Goal: Transaction & Acquisition: Purchase product/service

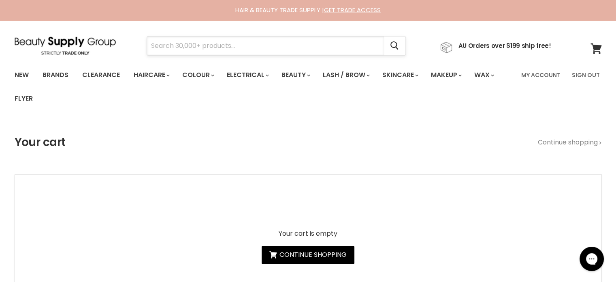
paste input "Milkshake Icy Blonde"
type input "Milkshake Icy Blonde"
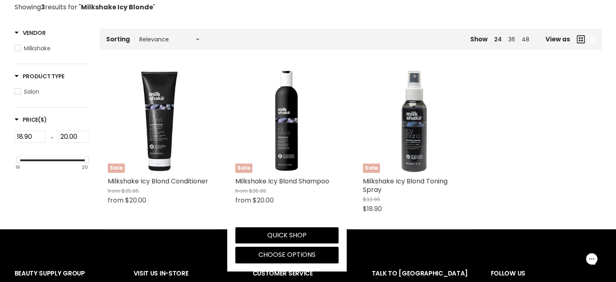
scroll to position [162, 0]
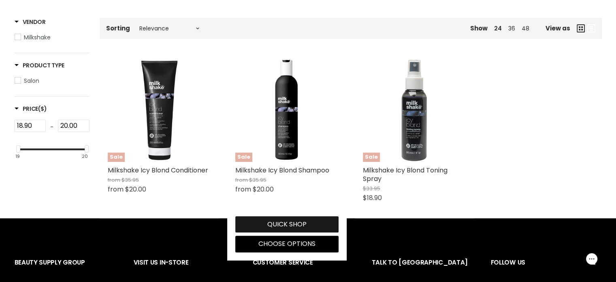
click at [296, 226] on button "Quick shop" at bounding box center [286, 224] width 103 height 16
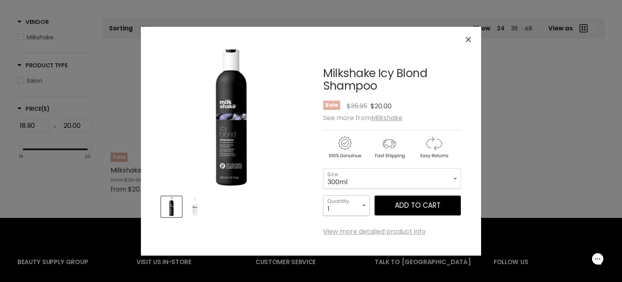
click at [359, 206] on select "1 2 3 4 5 6 7 8 9 10+" at bounding box center [346, 205] width 47 height 20
select select "2"
click at [323, 195] on select "1 2 3 4 5 6 7 8 9 10+" at bounding box center [346, 205] width 47 height 20
type input "2"
click at [406, 203] on span "Add to cart" at bounding box center [418, 205] width 46 height 10
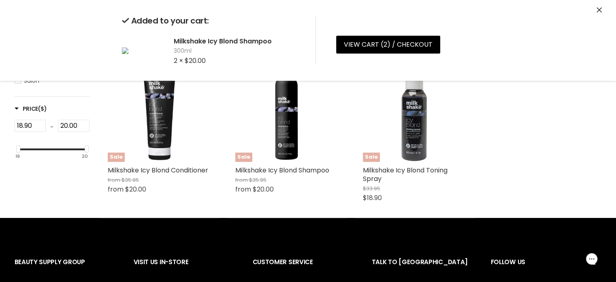
click at [598, 9] on icon "Close" at bounding box center [599, 9] width 5 height 5
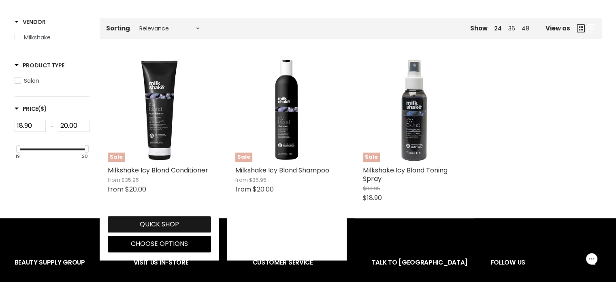
click at [148, 228] on button "Quick shop" at bounding box center [159, 224] width 103 height 16
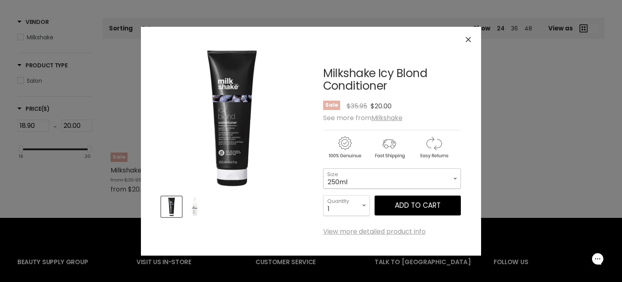
click at [361, 186] on select "250ml 1 Litre" at bounding box center [392, 178] width 138 height 20
click at [363, 178] on select "250ml 1 Litre" at bounding box center [392, 178] width 138 height 20
click at [348, 211] on select "1 2 3 4 5 6 7 8 9 10+" at bounding box center [346, 205] width 47 height 20
select select "2"
click at [323, 195] on select "1 2 3 4 5 6 7 8 9 10+" at bounding box center [346, 205] width 47 height 20
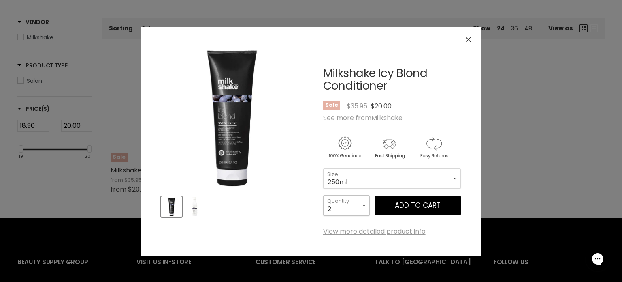
type input "2"
click at [405, 202] on span "Add to cart" at bounding box center [418, 205] width 46 height 10
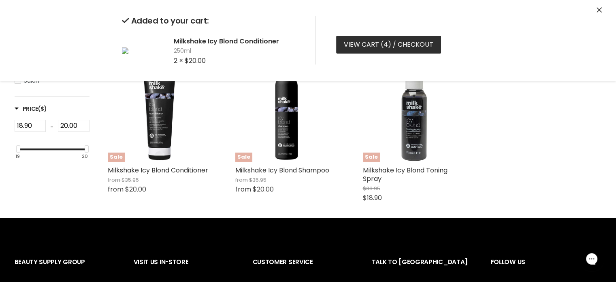
click at [381, 47] on link "View cart ( 4 ) / Checkout" at bounding box center [388, 45] width 105 height 18
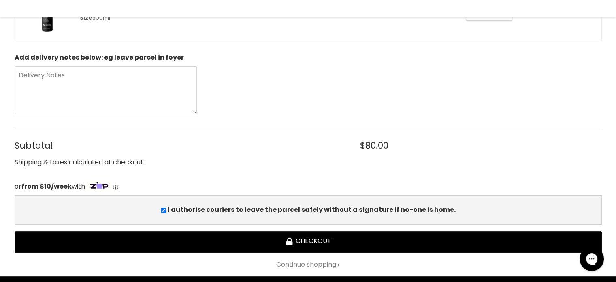
scroll to position [284, 0]
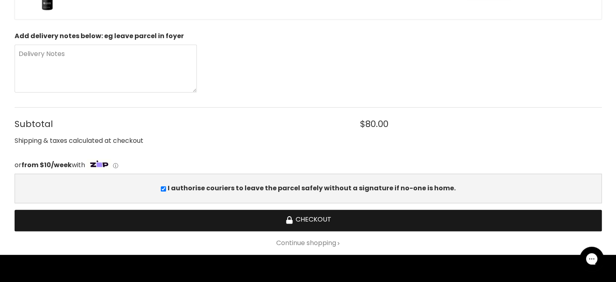
click at [309, 219] on button "Checkout" at bounding box center [308, 219] width 587 height 21
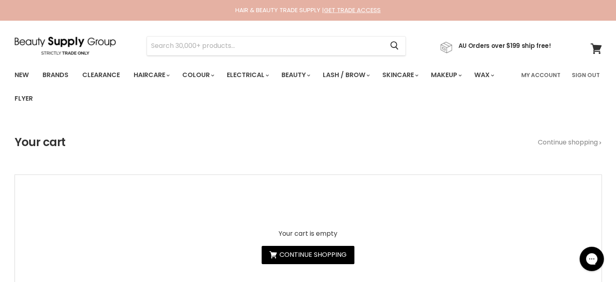
type input "Alfaparf Semi Di Lino Curls Hydrating Co-Wash"
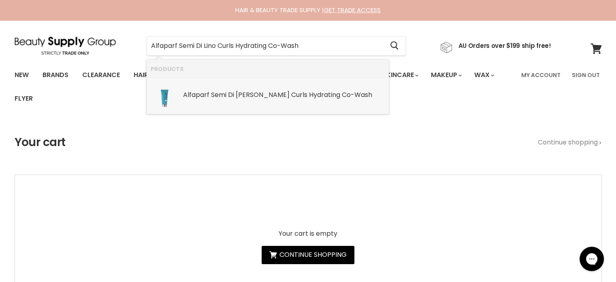
click at [209, 97] on b "Alfaparf" at bounding box center [196, 94] width 26 height 9
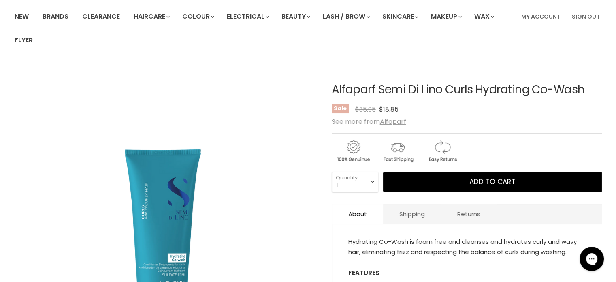
scroll to position [122, 0]
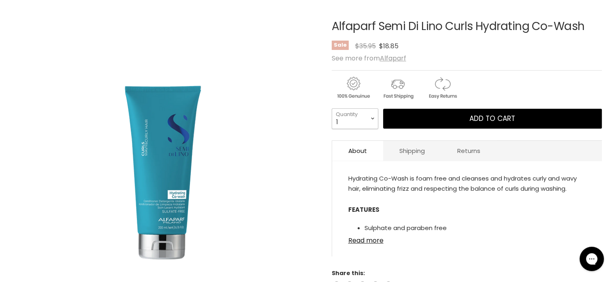
click at [372, 117] on select "1 2 3 4 5 6 7 8 9 10+" at bounding box center [355, 118] width 47 height 20
select select "2"
click at [332, 108] on select "1 2 3 4 5 6 7 8 9 10+" at bounding box center [355, 118] width 47 height 20
type input "2"
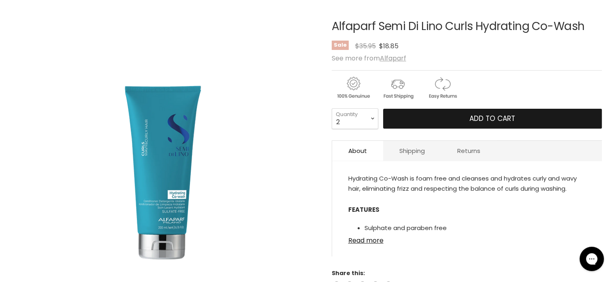
click at [478, 120] on span "Add to cart" at bounding box center [493, 118] width 46 height 10
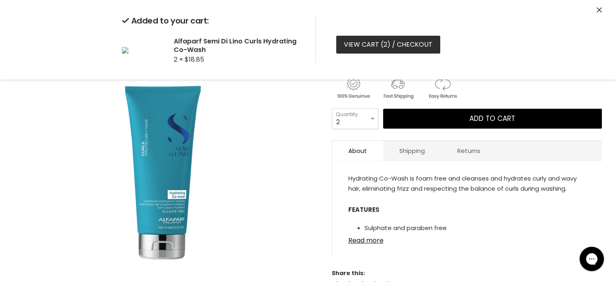
click at [366, 42] on link "View cart ( 2 ) / Checkout" at bounding box center [388, 45] width 104 height 18
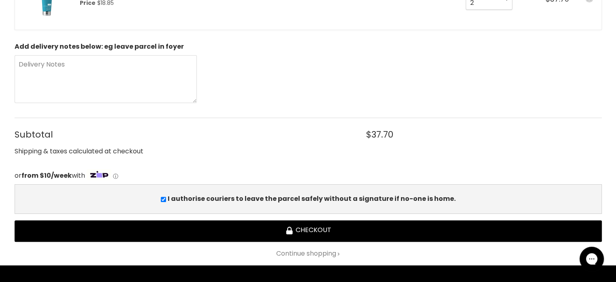
scroll to position [203, 0]
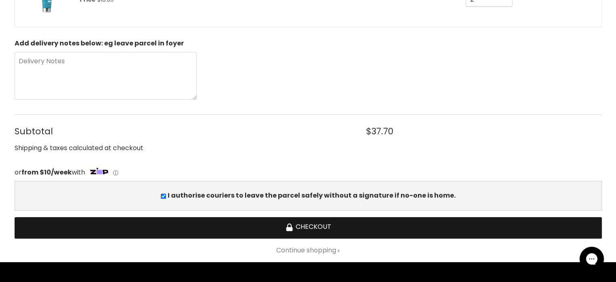
click at [317, 224] on button "Checkout" at bounding box center [308, 227] width 587 height 21
